Goal: Information Seeking & Learning: Learn about a topic

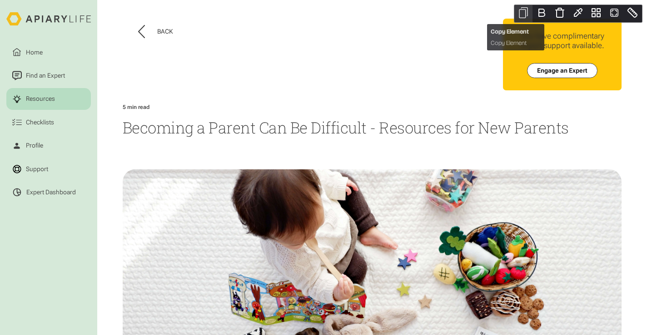
click at [524, 14] on icon "Close" at bounding box center [523, 12] width 11 height 11
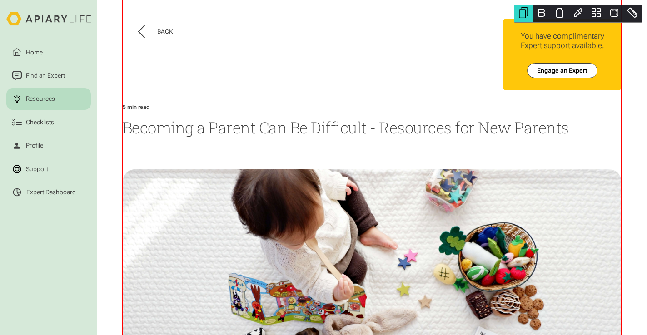
click at [164, 153] on div "Back Home Find an Expert Resources Checklists You have complimentary Expert sup…" at bounding box center [372, 233] width 499 height 467
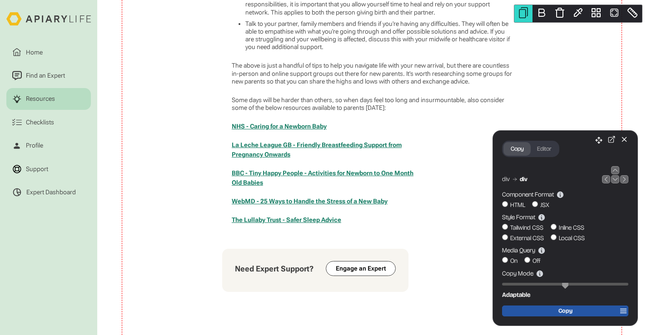
scroll to position [726, 0]
click at [627, 140] on icon "Close" at bounding box center [625, 139] width 8 height 8
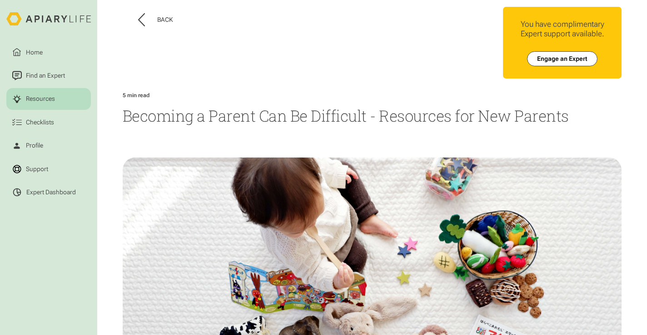
scroll to position [0, 0]
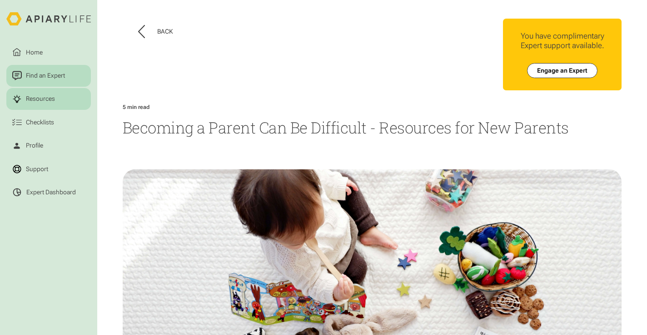
click at [40, 77] on div "Find an Expert" at bounding box center [45, 76] width 42 height 10
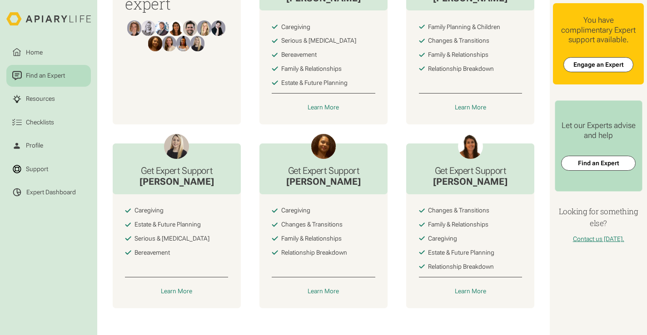
scroll to position [353, 0]
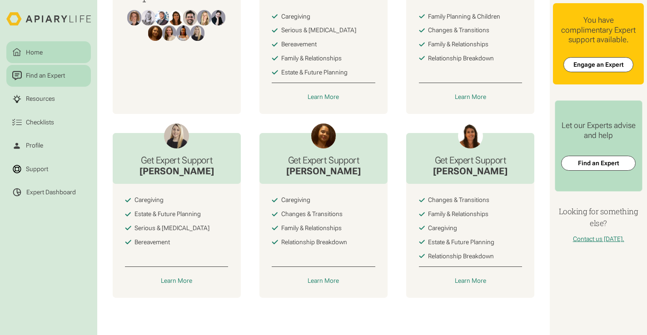
click at [40, 49] on div "Home" at bounding box center [34, 53] width 20 height 10
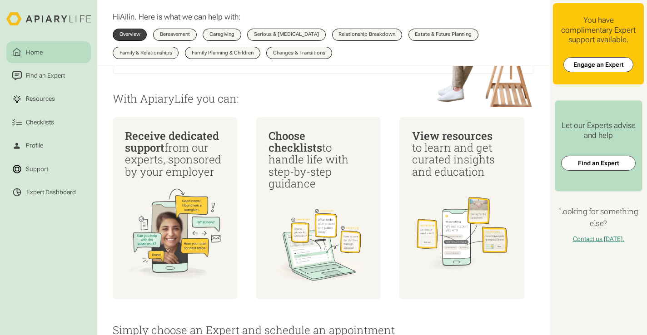
scroll to position [176, 0]
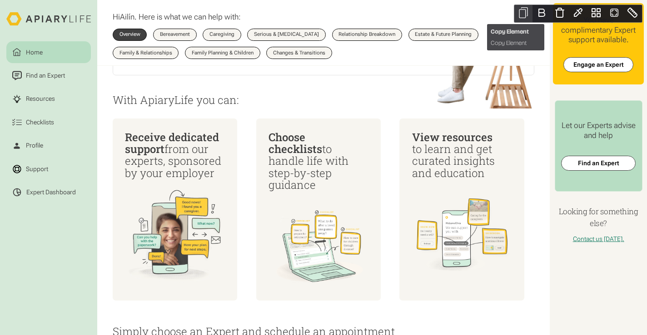
click at [527, 9] on icon "Close" at bounding box center [523, 12] width 11 height 11
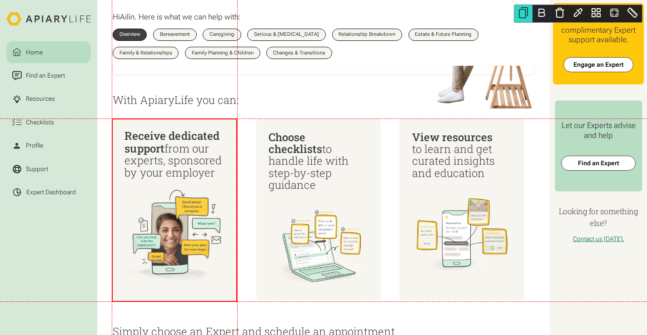
click at [137, 125] on div "Receive dedicated support from our experts, sponsored by your employer" at bounding box center [175, 210] width 126 height 184
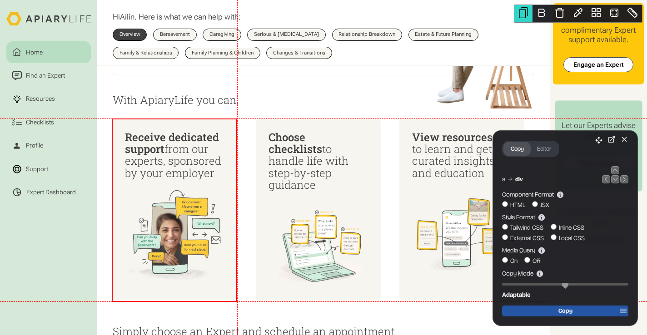
click at [568, 310] on span "Copy" at bounding box center [566, 311] width 14 height 7
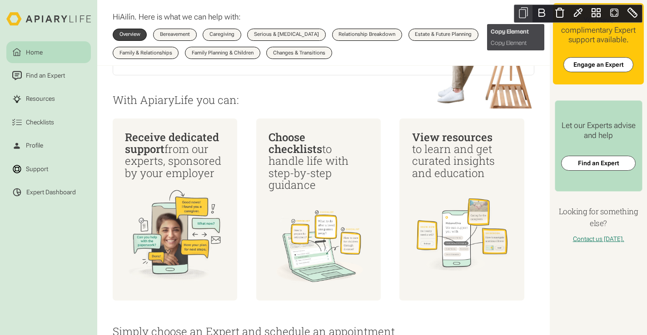
click at [525, 11] on icon "Close" at bounding box center [523, 12] width 11 height 11
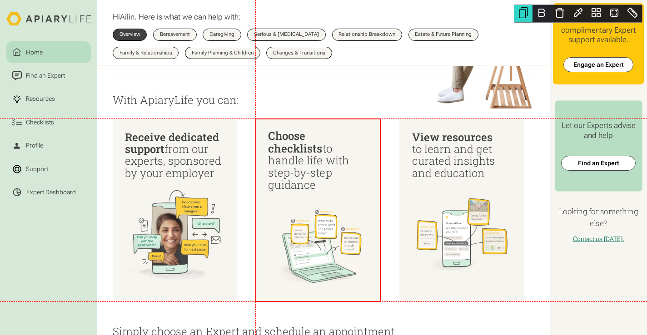
click at [344, 124] on div "Choose checklists to handle life with step-by-step guidance" at bounding box center [318, 210] width 126 height 184
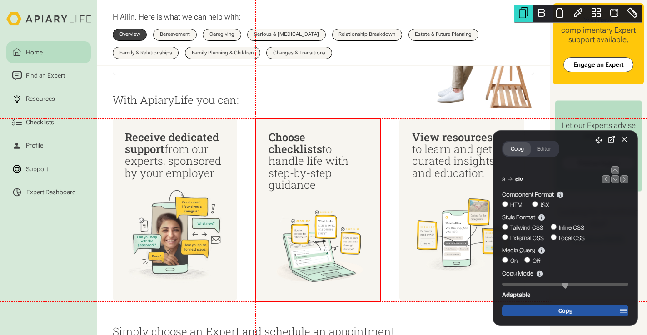
click at [559, 312] on span "Copy" at bounding box center [566, 311] width 14 height 7
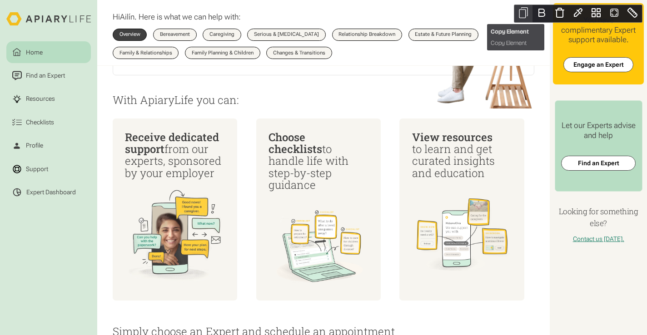
click at [526, 15] on icon "Close" at bounding box center [522, 13] width 7 height 9
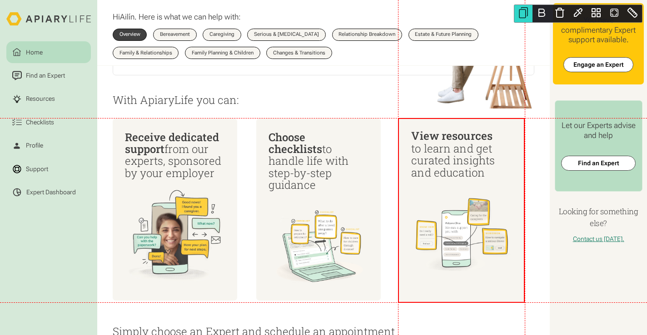
click at [434, 125] on div "View resources   to learn and get curated insights and education" at bounding box center [462, 210] width 126 height 184
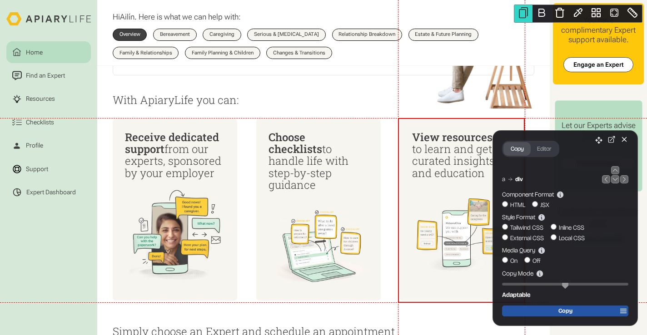
click at [556, 310] on button "Copy" at bounding box center [566, 311] width 122 height 8
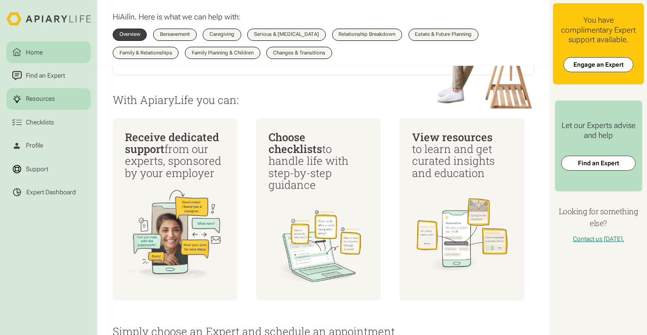
click at [39, 91] on link "Resources" at bounding box center [48, 99] width 85 height 22
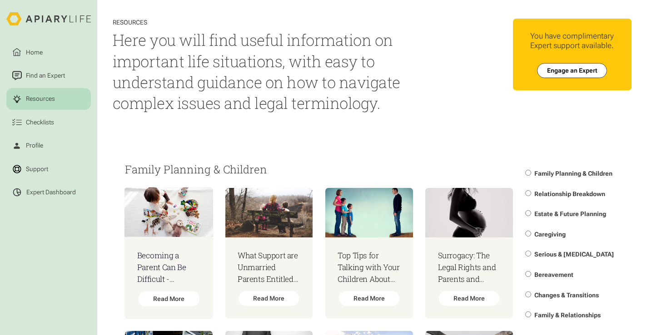
click at [169, 291] on html "Home Find an Expert Resources Checklists Profile Support Expert Dashboard Resou…" at bounding box center [323, 167] width 647 height 335
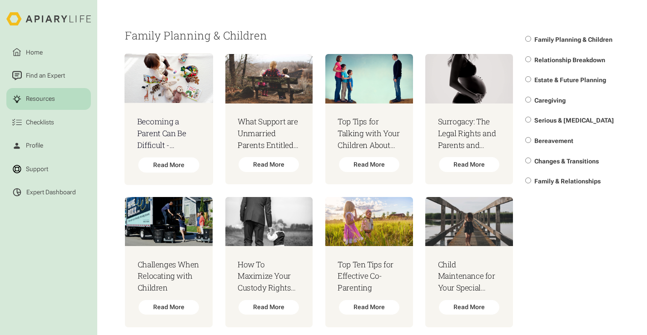
scroll to position [146, 0]
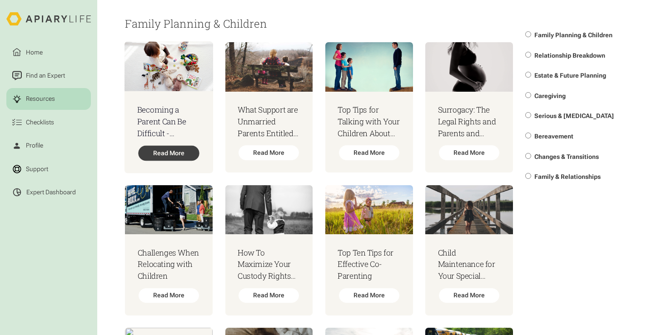
click at [170, 151] on div "Read More" at bounding box center [169, 153] width 61 height 15
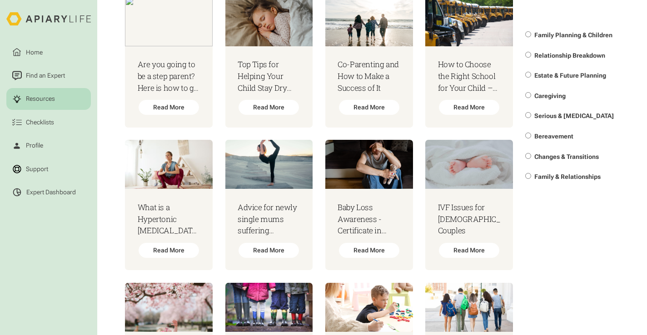
scroll to position [484, 0]
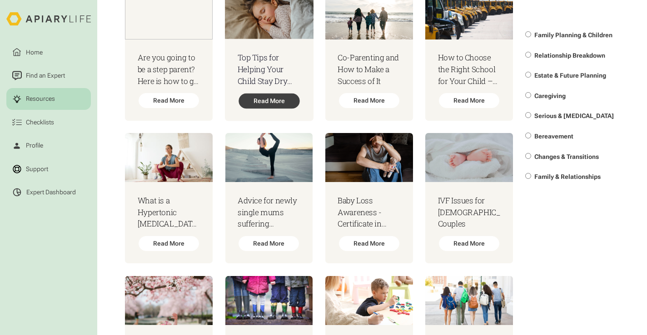
click at [270, 100] on div "Read More" at bounding box center [269, 101] width 61 height 15
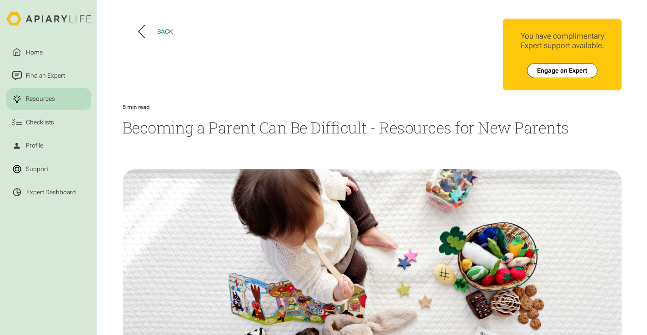
click at [160, 34] on div "Back" at bounding box center [165, 32] width 16 height 8
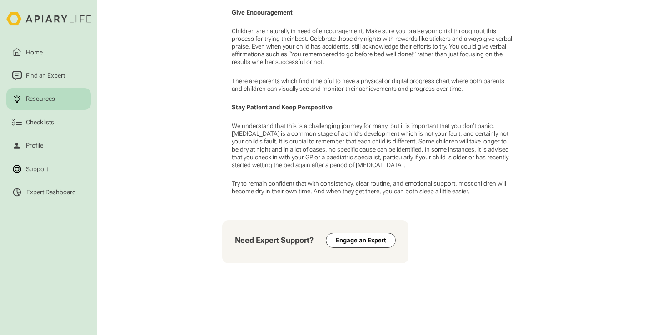
scroll to position [935, 0]
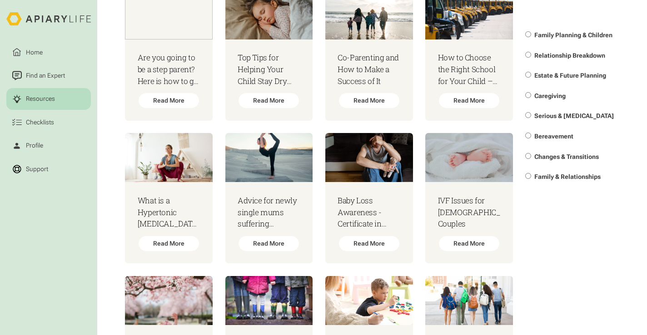
scroll to position [484, 0]
click at [178, 99] on div "Read More" at bounding box center [169, 101] width 61 height 15
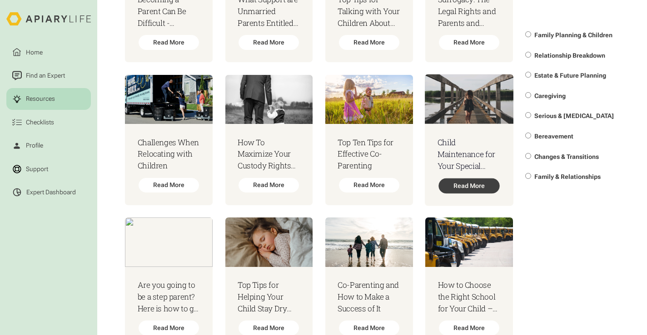
scroll to position [252, 0]
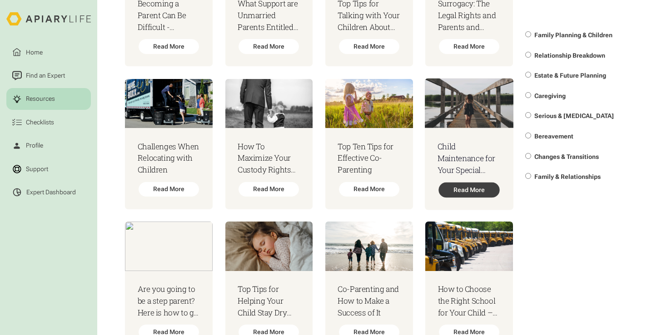
click at [466, 190] on div "Read More" at bounding box center [469, 189] width 61 height 15
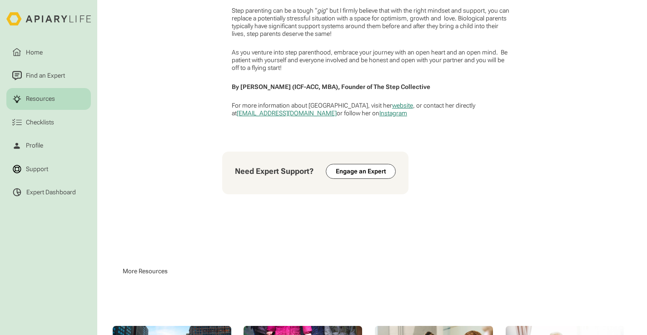
scroll to position [870, 0]
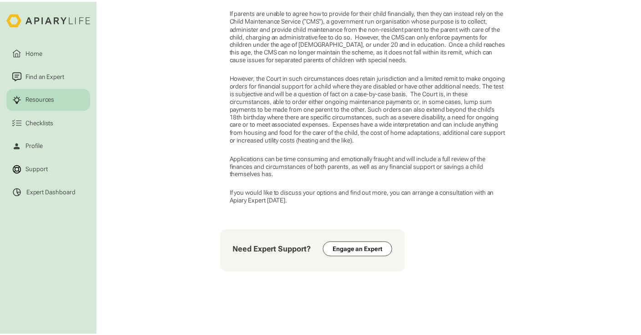
scroll to position [545, 0]
